Goal: Task Accomplishment & Management: Use online tool/utility

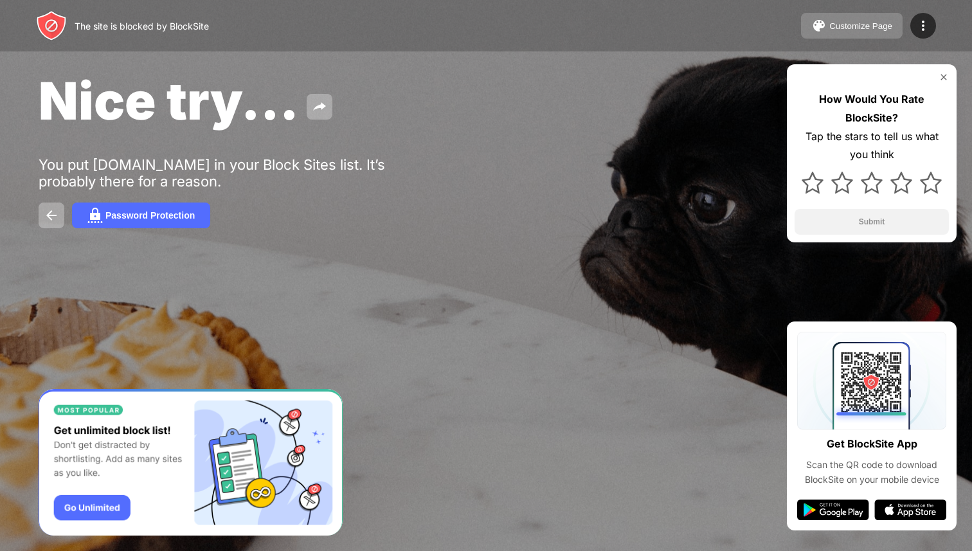
click at [875, 19] on button "Customize Page" at bounding box center [852, 26] width 102 height 26
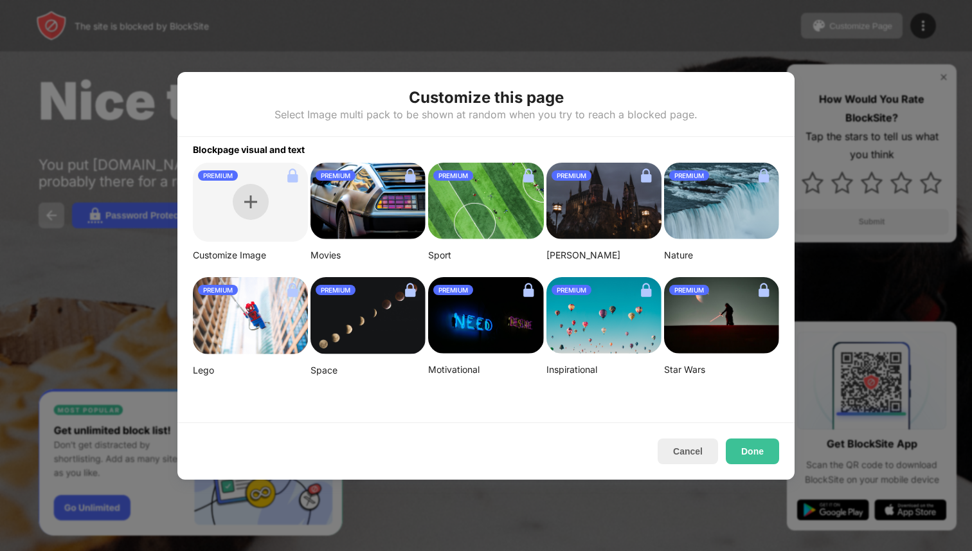
click at [244, 190] on div at bounding box center [251, 202] width 36 height 36
click at [688, 454] on button "Cancel" at bounding box center [688, 452] width 60 height 26
